Goal: Information Seeking & Learning: Learn about a topic

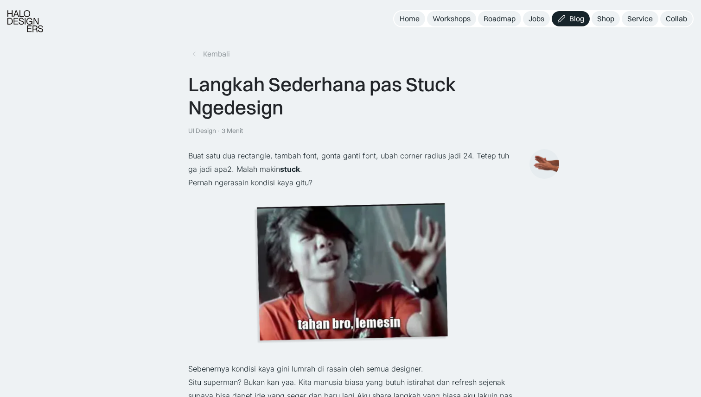
scroll to position [1077, 0]
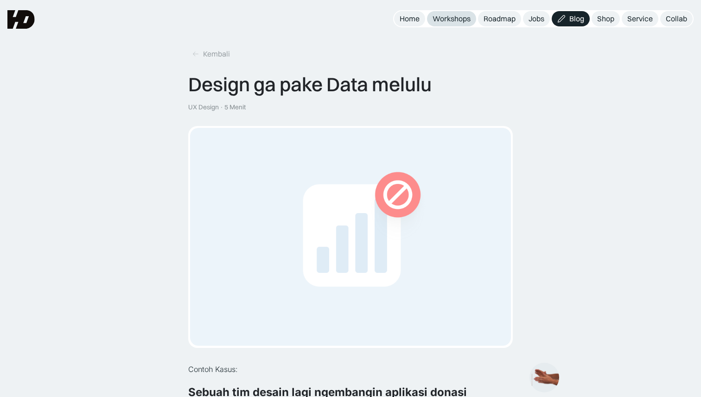
click at [456, 23] on link "Workshops" at bounding box center [451, 18] width 49 height 15
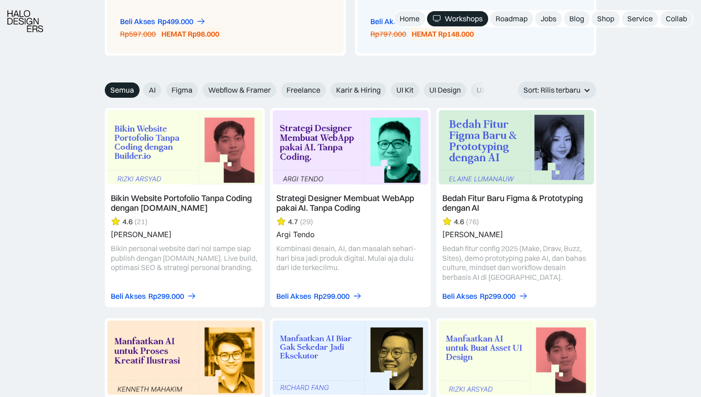
scroll to position [1010, 0]
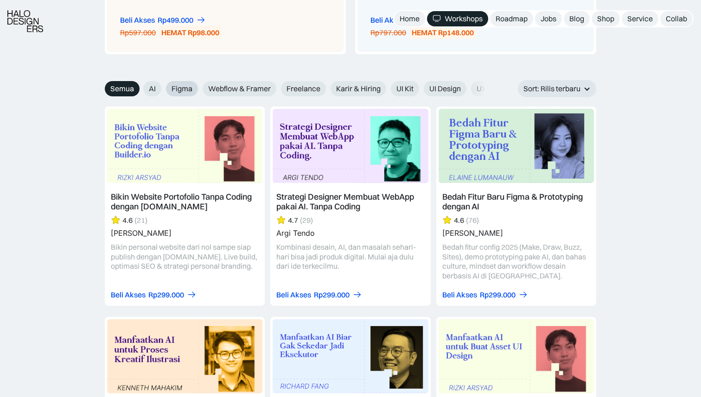
click at [187, 88] on span "Figma" at bounding box center [182, 89] width 21 height 10
click at [163, 88] on input "Figma" at bounding box center [160, 86] width 6 height 6
radio input "true"
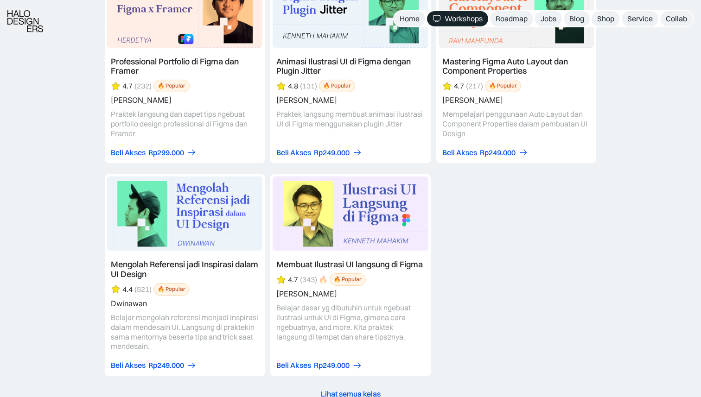
scroll to position [1573, 0]
